Goal: Check status: Check status

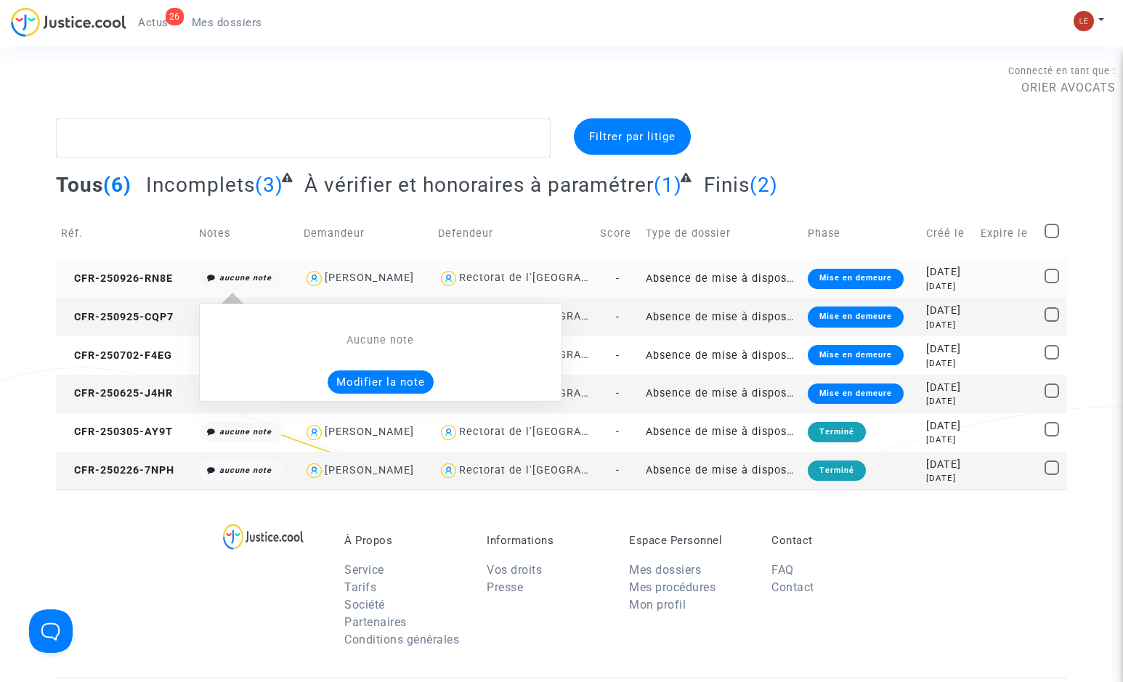
click at [251, 277] on icon "aucune note" at bounding box center [245, 277] width 52 height 9
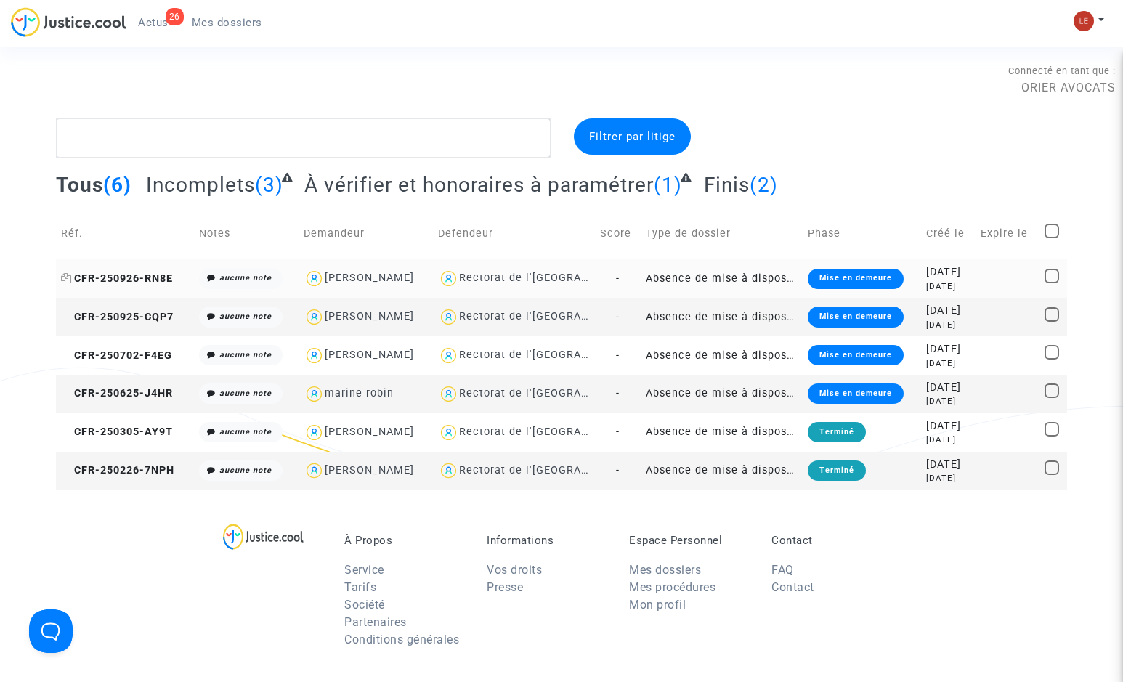
click at [158, 280] on span "CFR-250926-RN8E" at bounding box center [117, 278] width 112 height 12
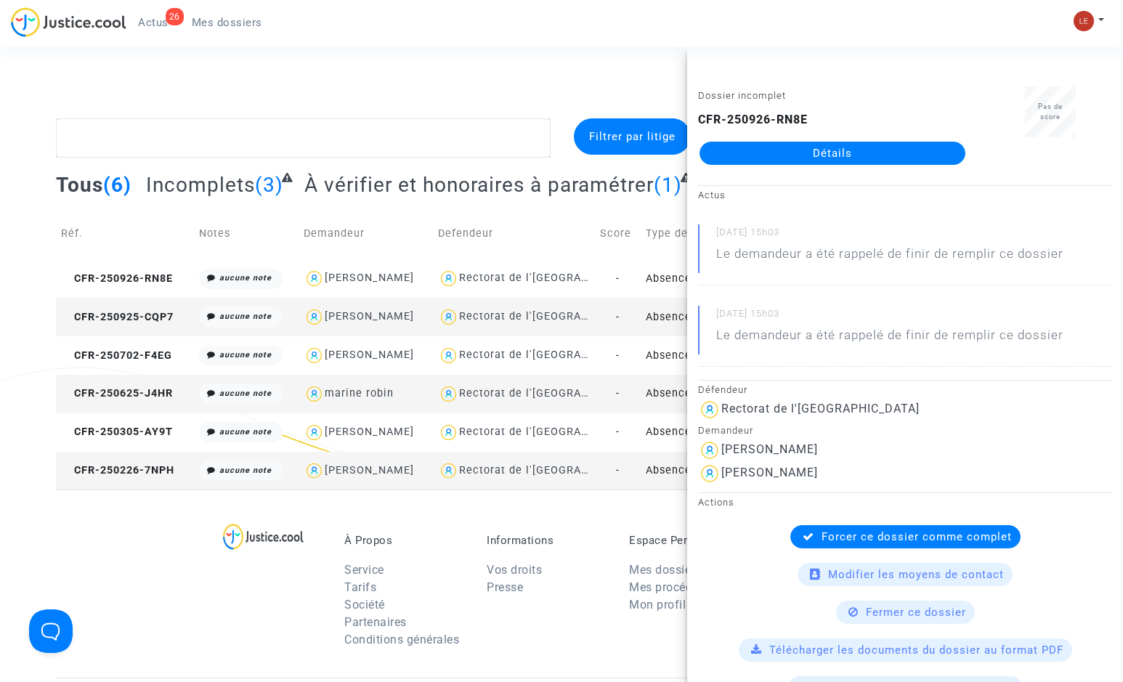
click at [797, 145] on link "Détails" at bounding box center [832, 153] width 266 height 23
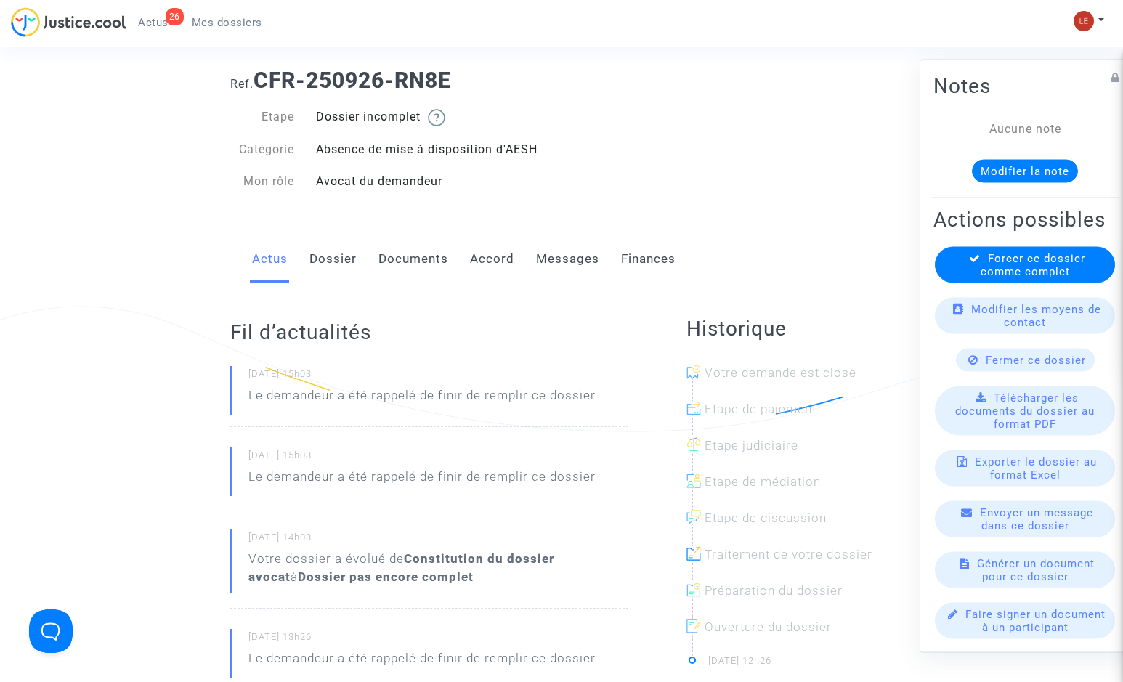
scroll to position [145, 0]
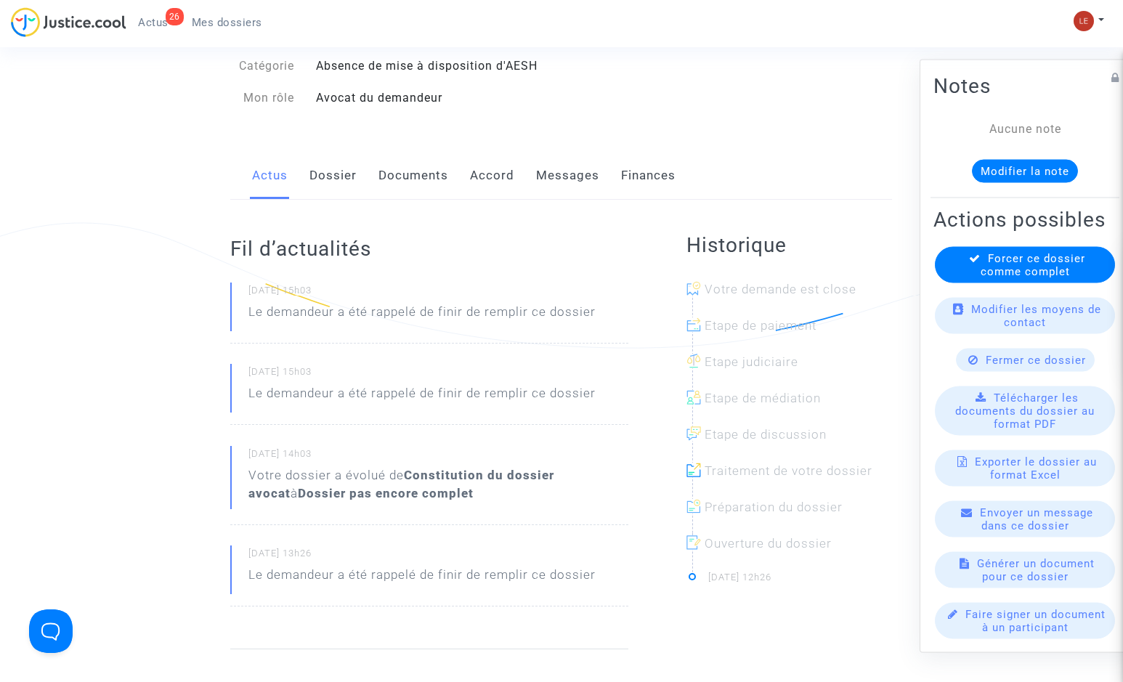
click at [423, 167] on link "Documents" at bounding box center [413, 176] width 70 height 48
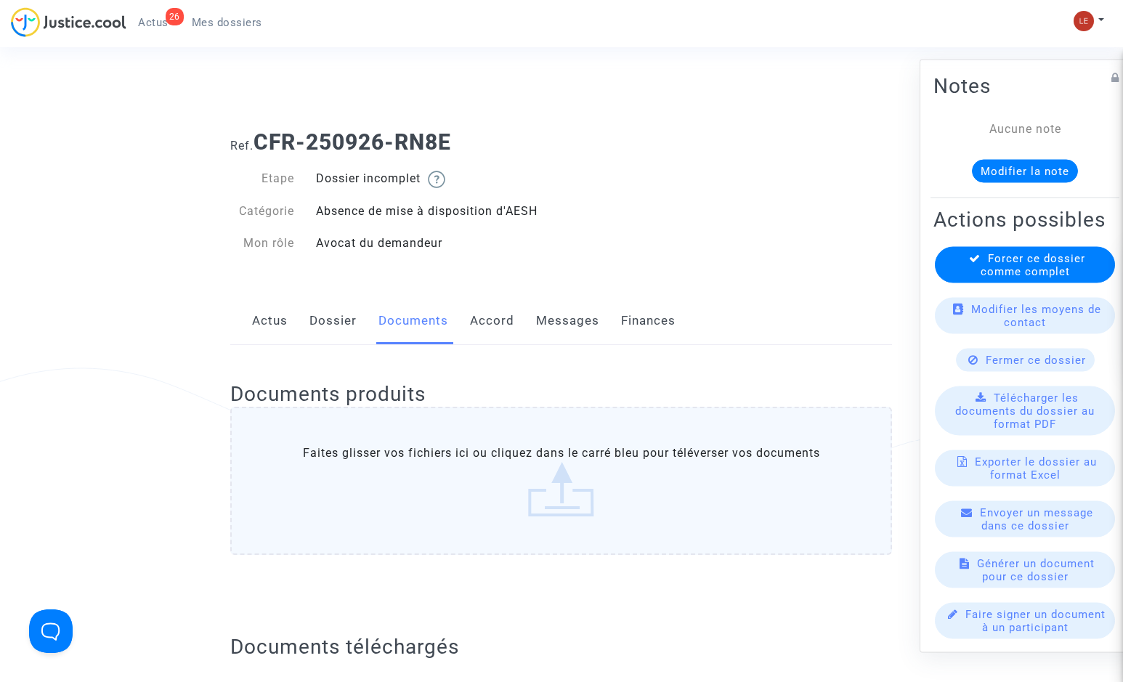
scroll to position [145, 0]
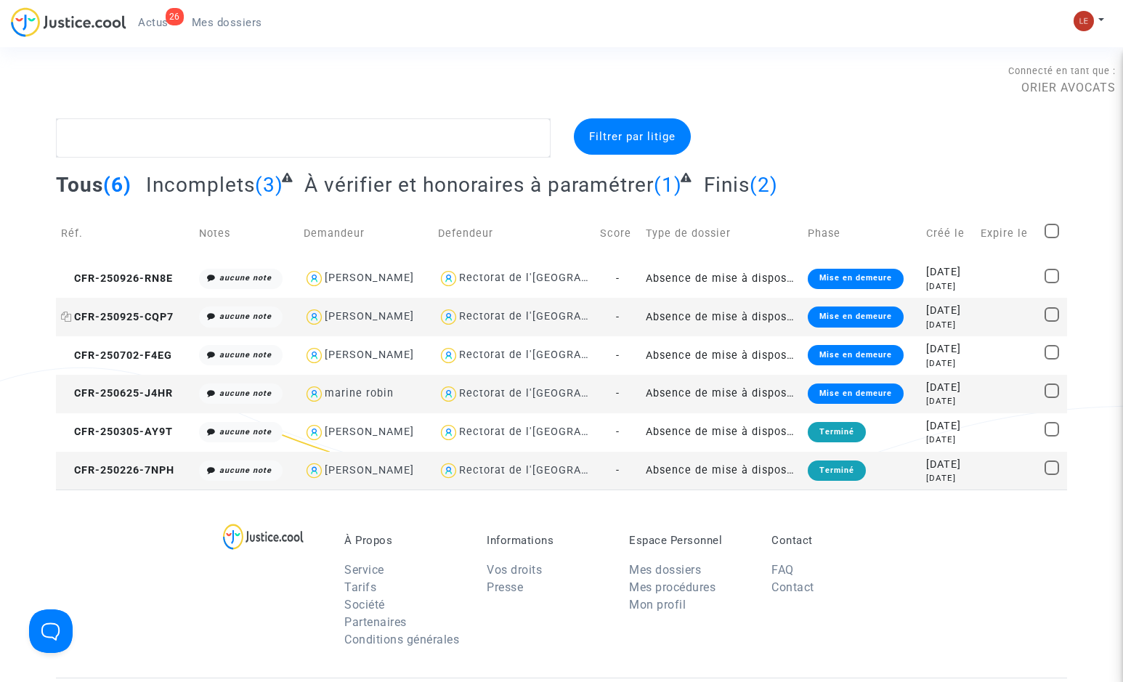
click at [103, 314] on span "CFR-250925-CQP7" at bounding box center [117, 317] width 113 height 12
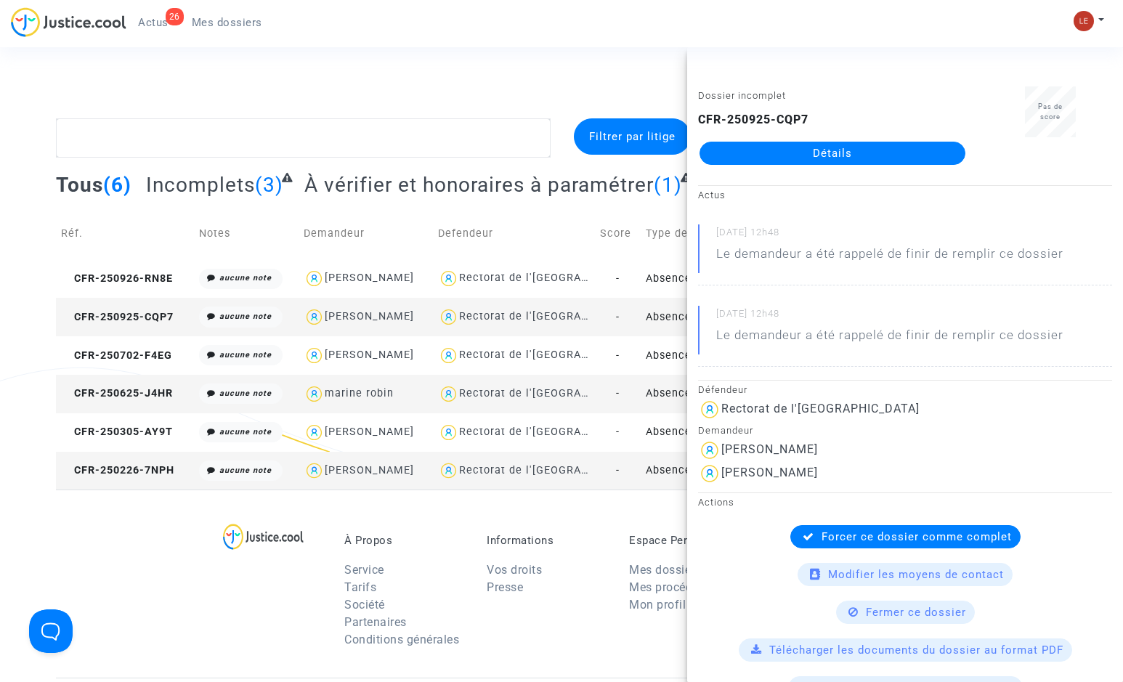
click at [846, 150] on link "Détails" at bounding box center [832, 153] width 266 height 23
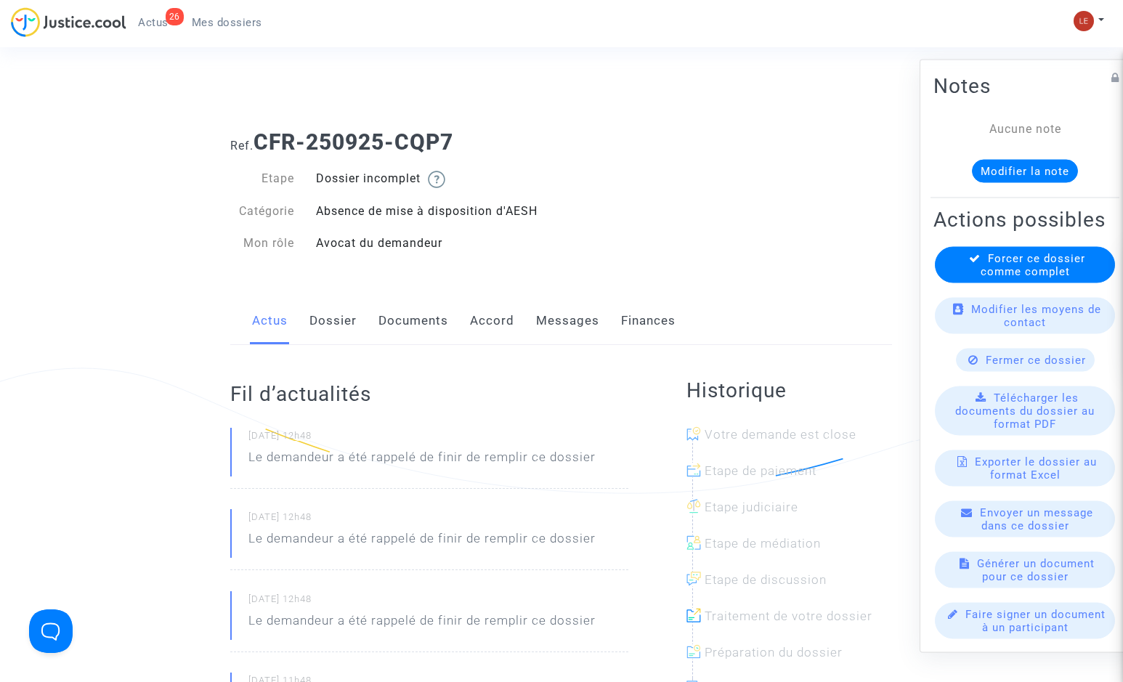
click at [424, 312] on link "Documents" at bounding box center [413, 321] width 70 height 48
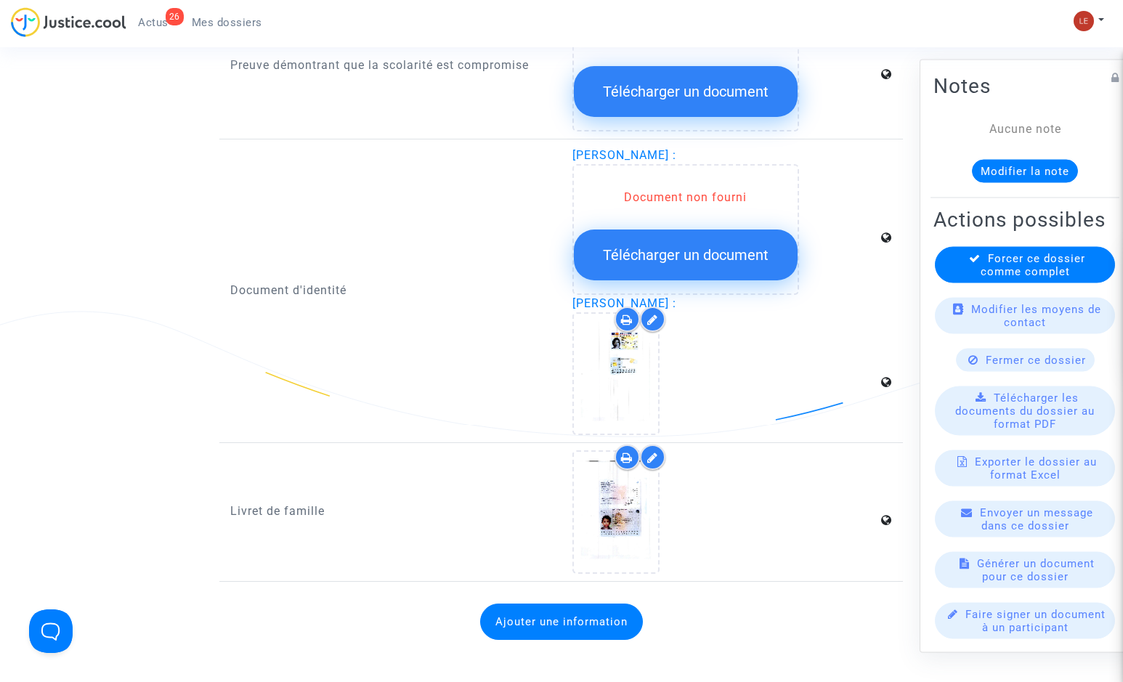
scroll to position [1307, 0]
